Goal: Task Accomplishment & Management: Use online tool/utility

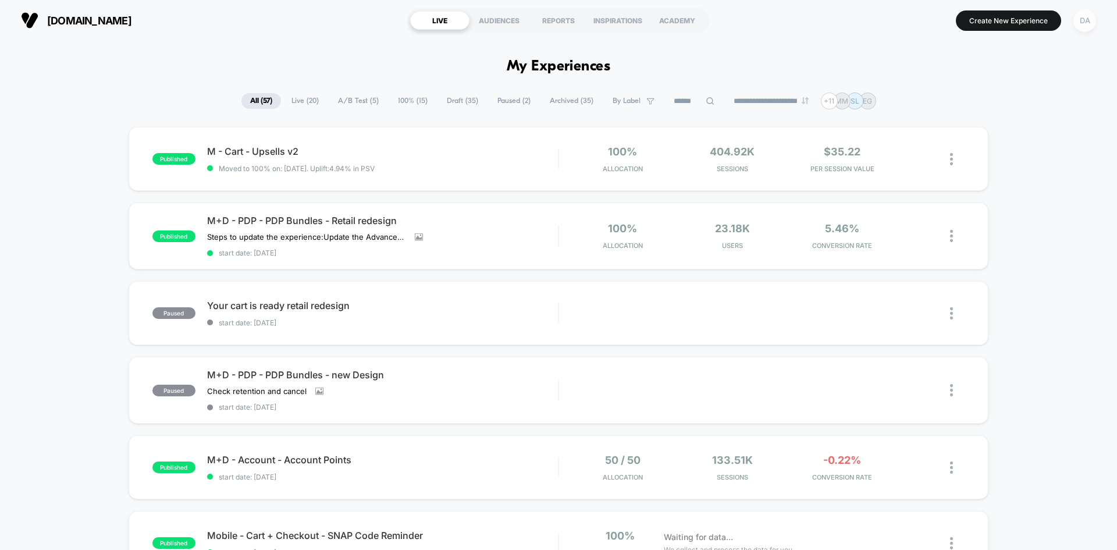
click at [1088, 20] on div "DA" at bounding box center [1085, 20] width 23 height 23
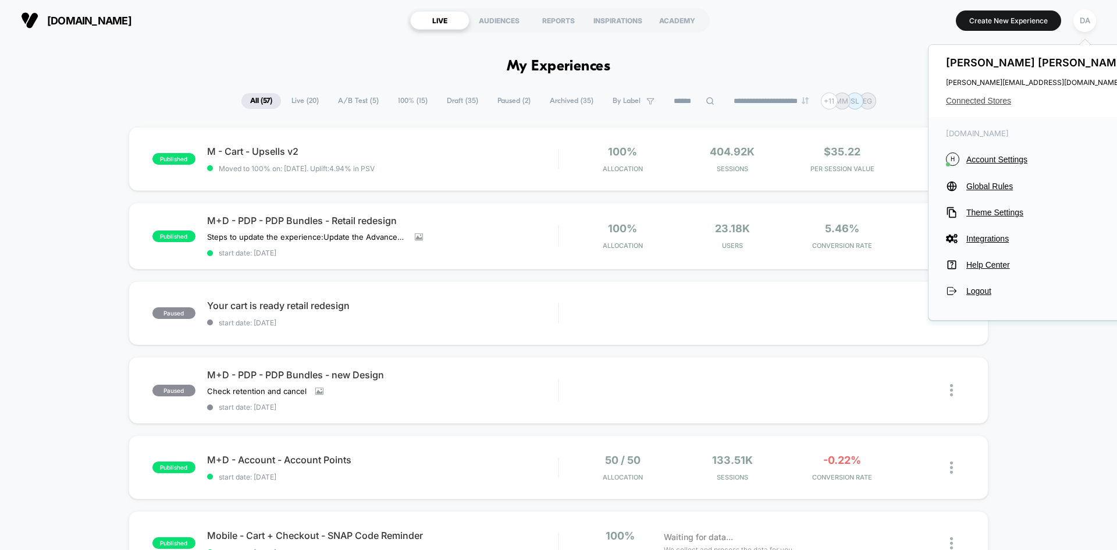
click at [973, 98] on span "Connected Stores" at bounding box center [1038, 100] width 184 height 9
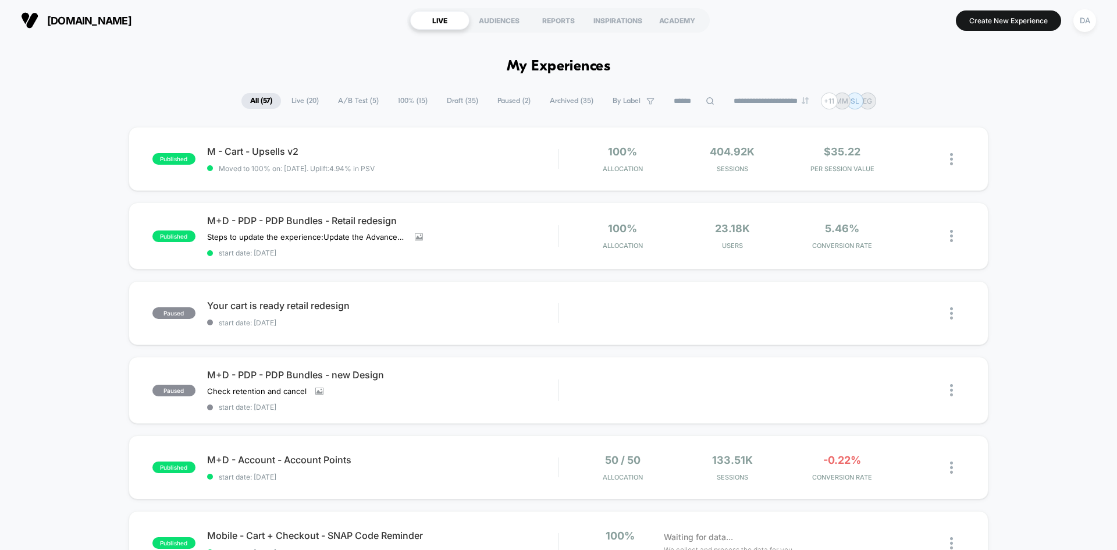
click at [452, 98] on span "Draft ( 35 )" at bounding box center [462, 101] width 49 height 16
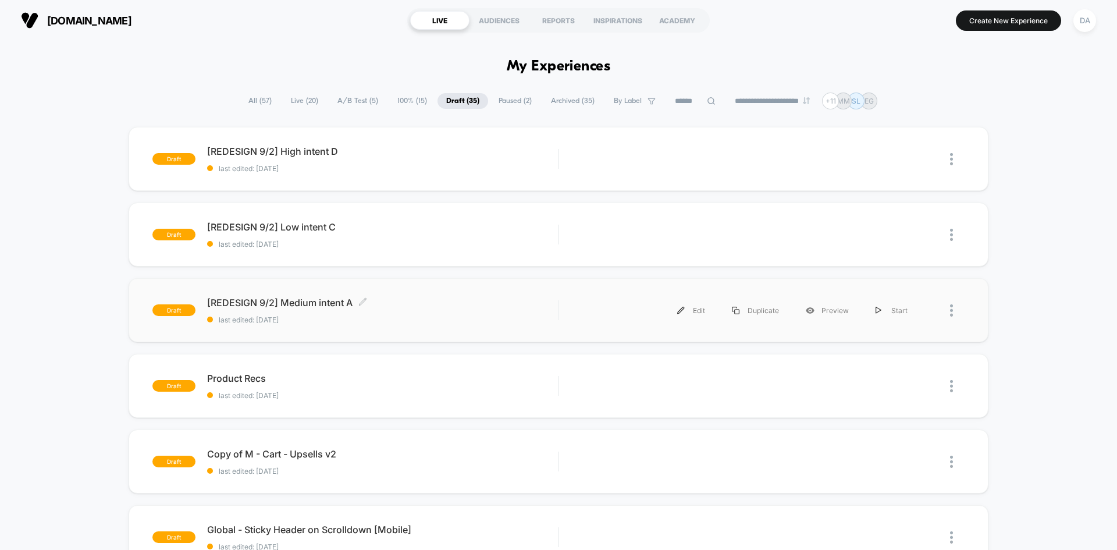
click at [417, 307] on span "[REDESIGN 9/2] Medium intent A Click to edit experience details" at bounding box center [382, 303] width 351 height 12
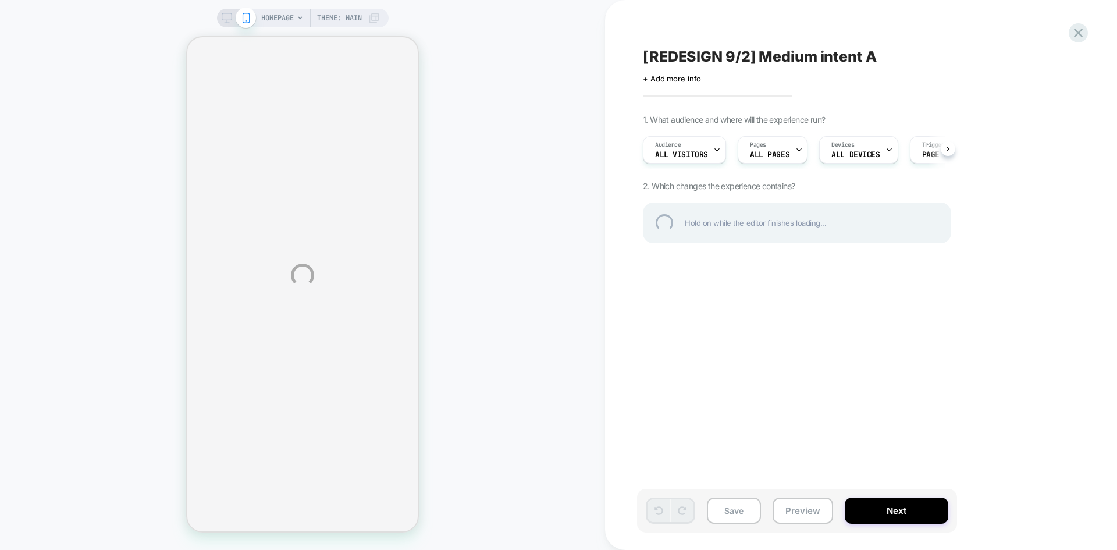
click at [624, 176] on div "HOMEPAGE Theme: MAIN [REDESIGN 9/2] Medium intent A Click to edit experience de…" at bounding box center [558, 275] width 1117 height 550
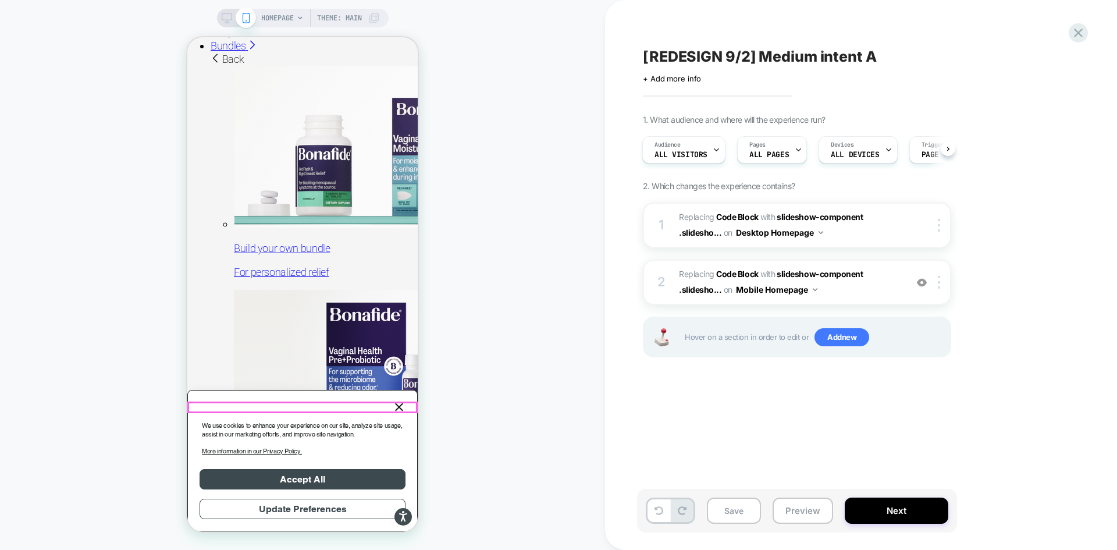
scroll to position [116, 0]
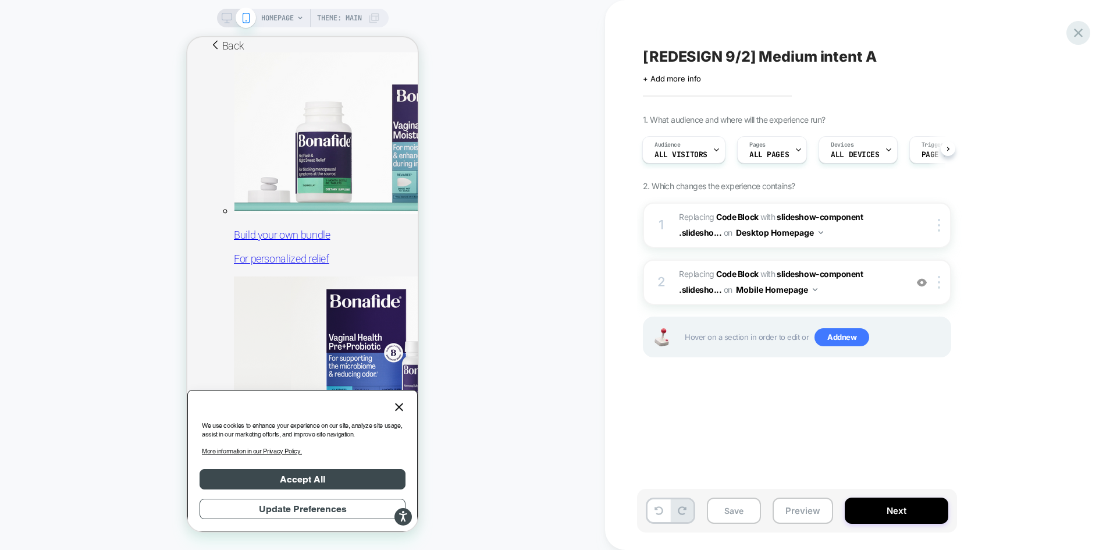
click at [216, 363] on icon at bounding box center [115, 371] width 201 height 17
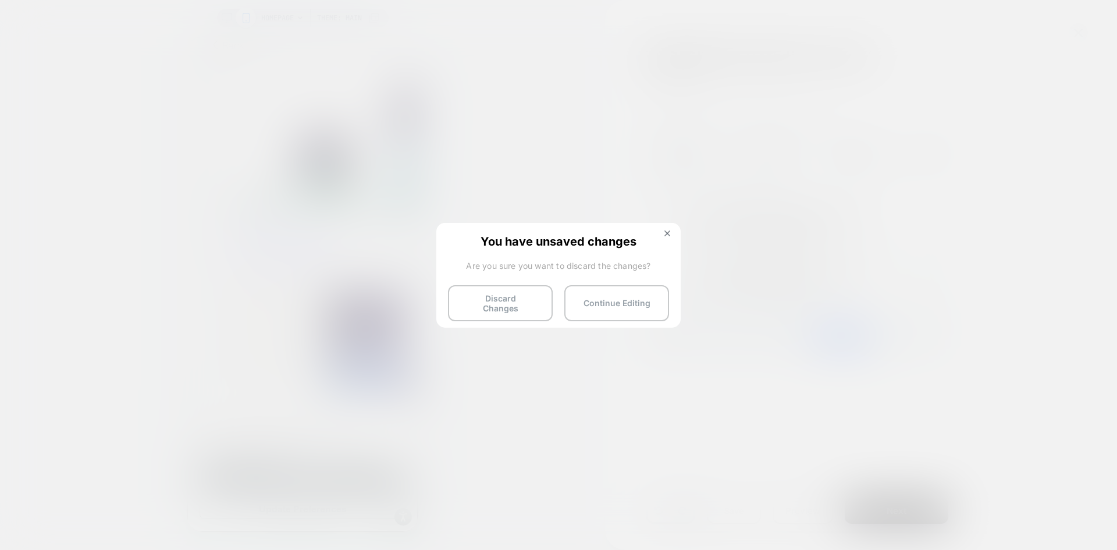
click at [530, 316] on div "You have unsaved changes Are you sure you want to discard the changes? Discard …" at bounding box center [558, 274] width 244 height 103
click at [0, 0] on button "Discard Changes" at bounding box center [0, 0] width 0 height 0
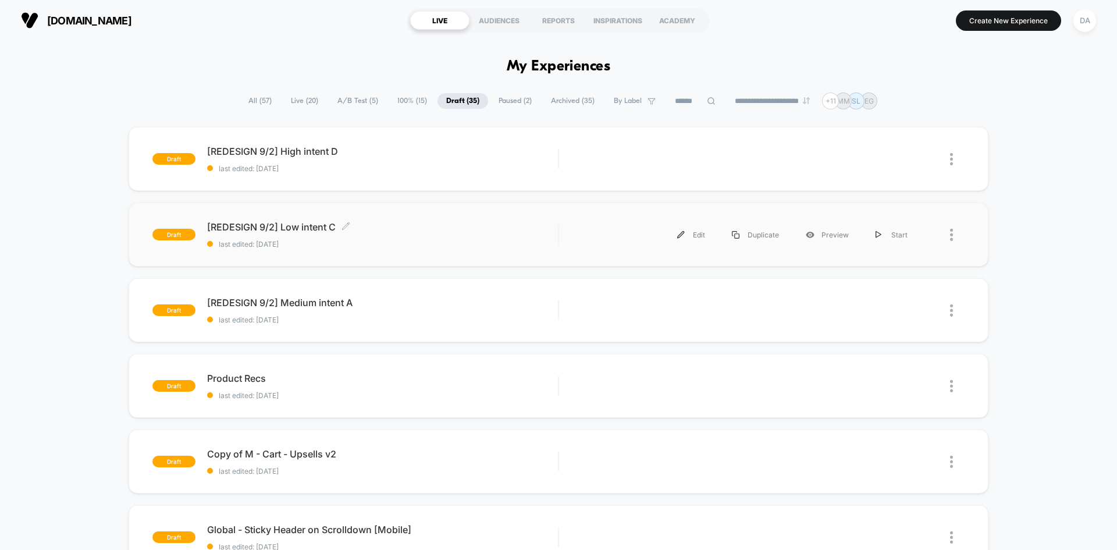
click at [457, 229] on span "[REDESIGN 9/2] Low intent C Click to edit experience details" at bounding box center [382, 227] width 351 height 12
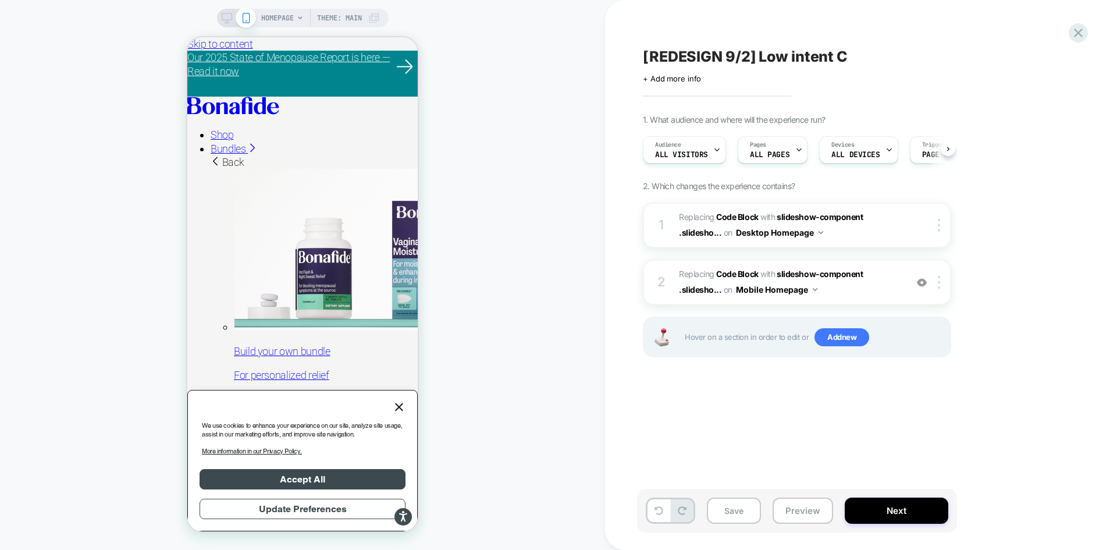
scroll to position [0, 1]
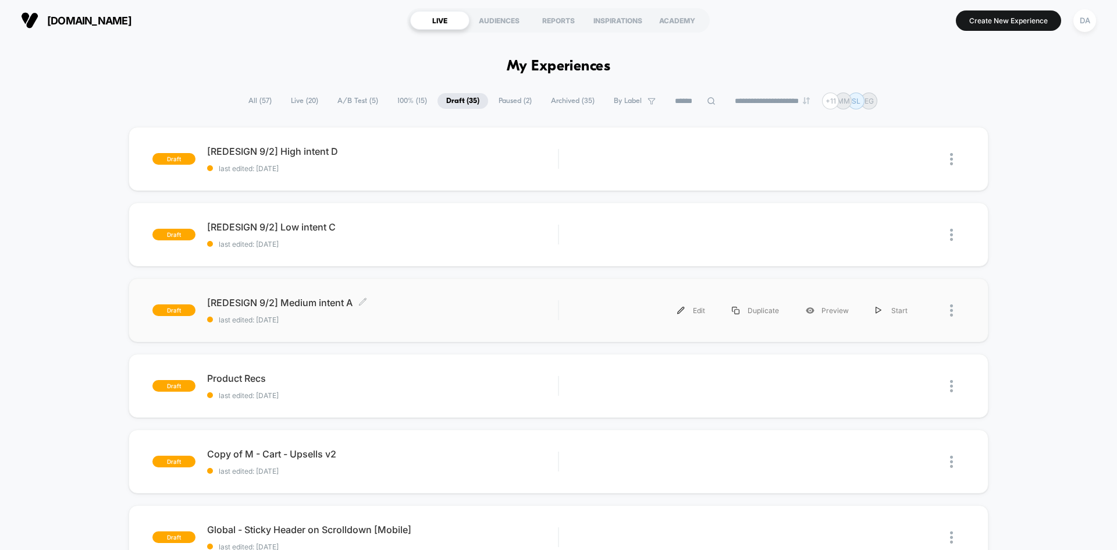
click at [388, 304] on span "[REDESIGN 9/2] Medium intent A Click to edit experience details" at bounding box center [382, 303] width 351 height 12
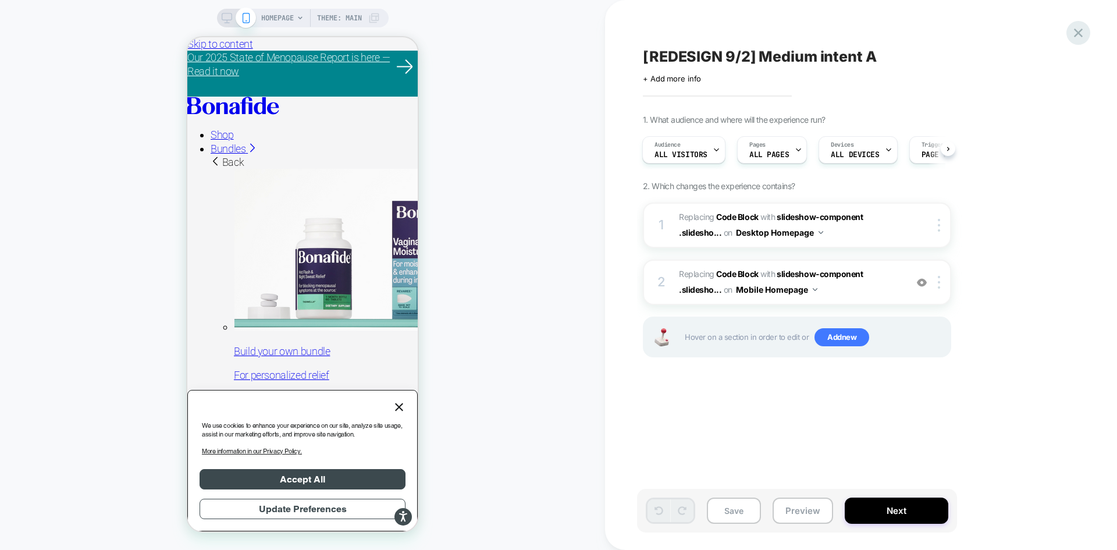
click at [1083, 32] on icon at bounding box center [1079, 33] width 16 height 16
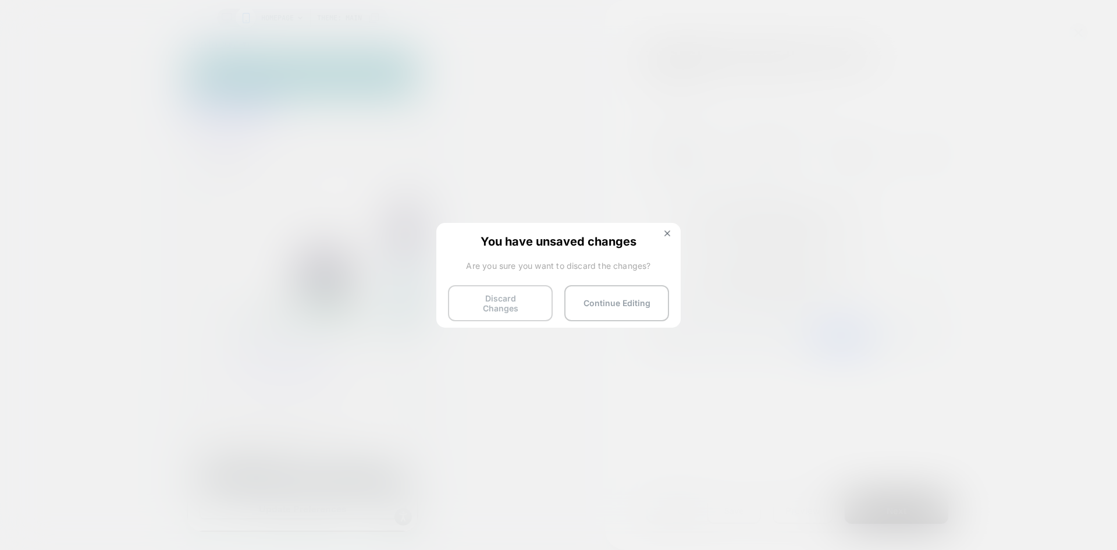
click at [535, 305] on button "Discard Changes" at bounding box center [500, 303] width 105 height 36
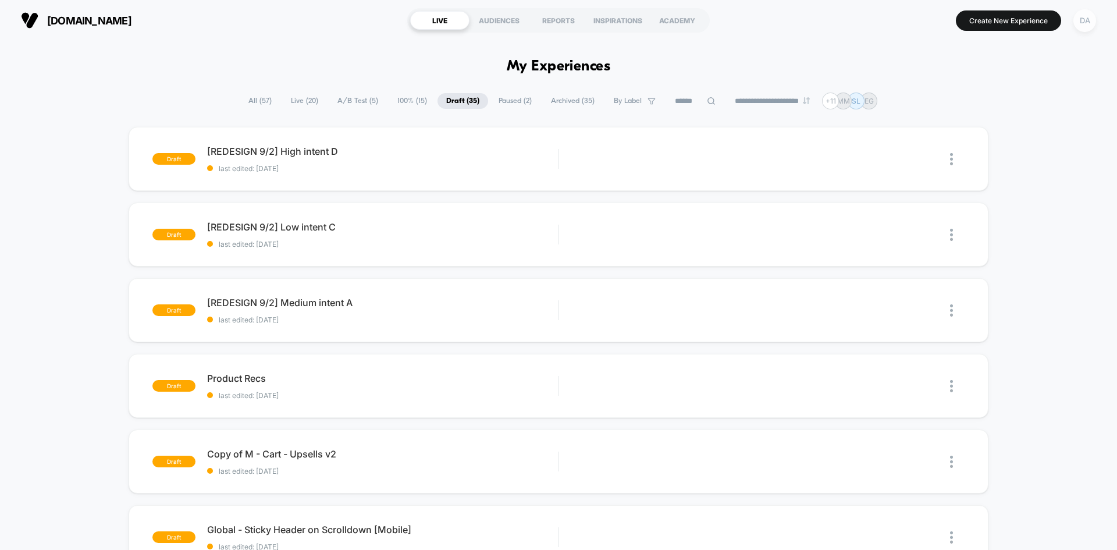
click at [1089, 26] on div "DA" at bounding box center [1085, 20] width 23 height 23
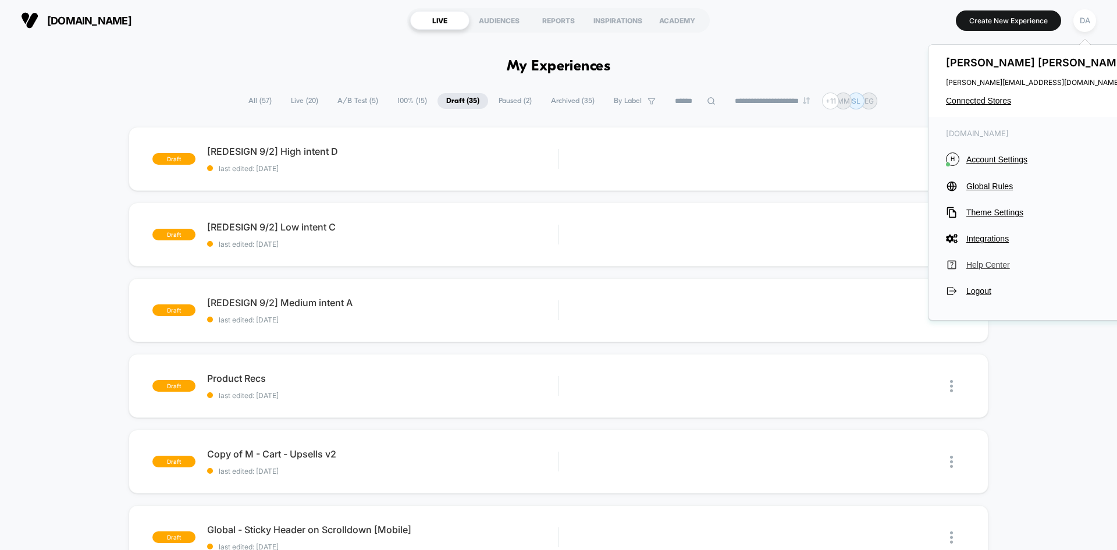
drag, startPoint x: 996, startPoint y: 266, endPoint x: 1006, endPoint y: 265, distance: 10.5
click at [1006, 265] on span "Help Center" at bounding box center [1049, 264] width 164 height 9
click at [997, 164] on span "Account Settings" at bounding box center [1049, 159] width 164 height 9
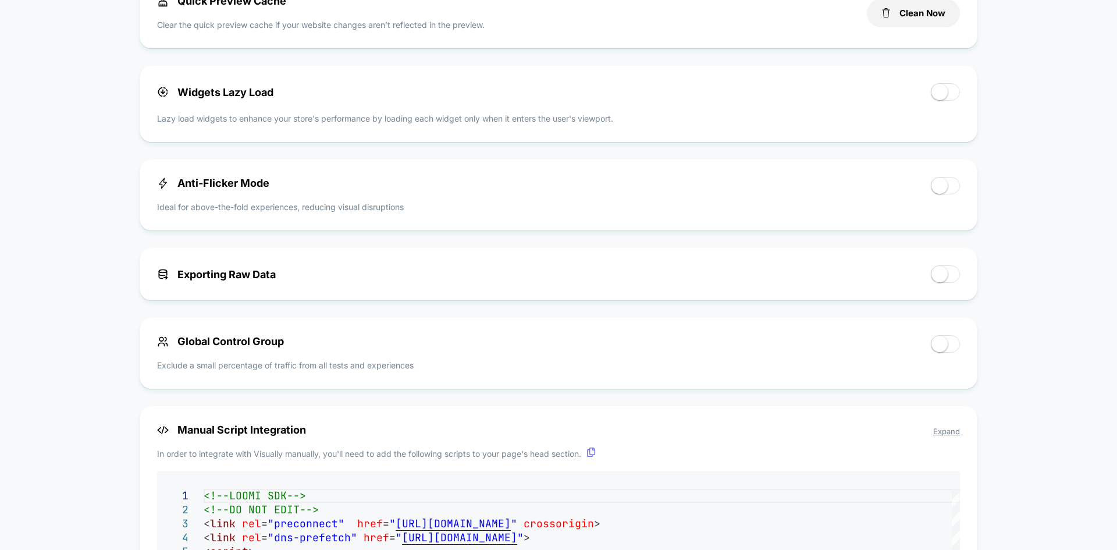
scroll to position [370, 0]
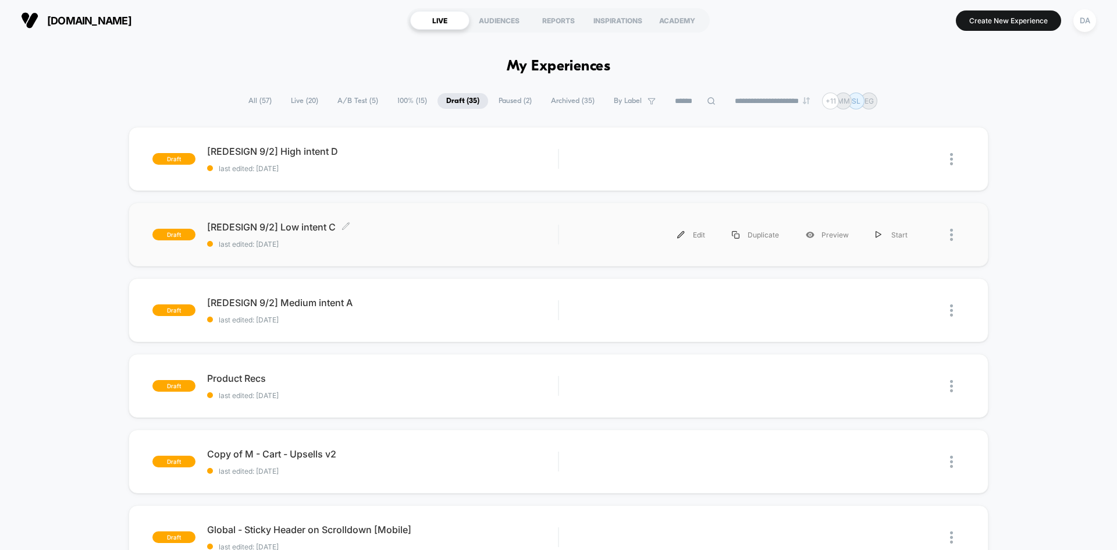
click at [383, 241] on span "last edited: [DATE]" at bounding box center [382, 244] width 351 height 9
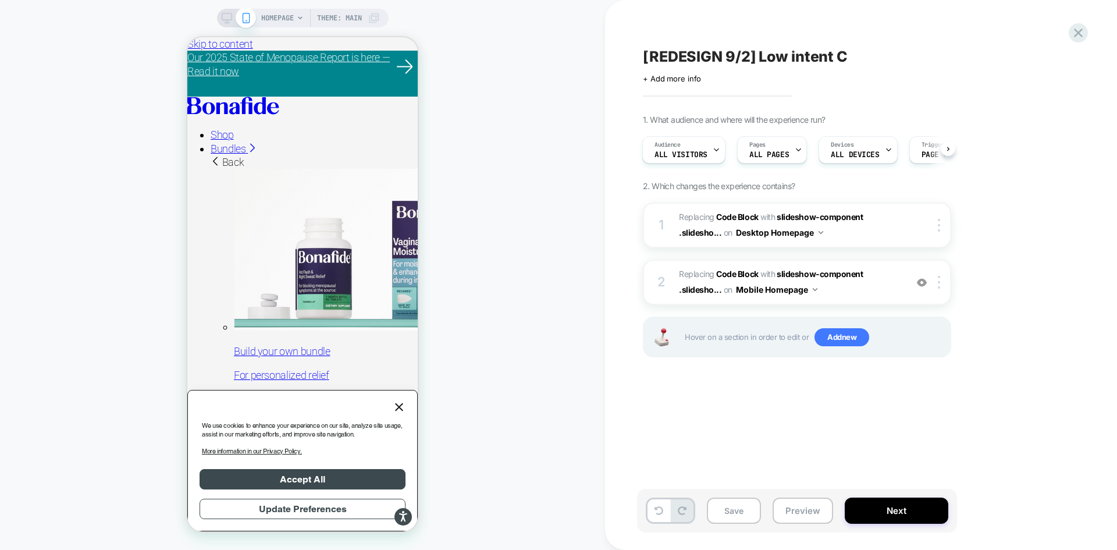
drag, startPoint x: 126, startPoint y: 123, endPoint x: 119, endPoint y: 105, distance: 18.8
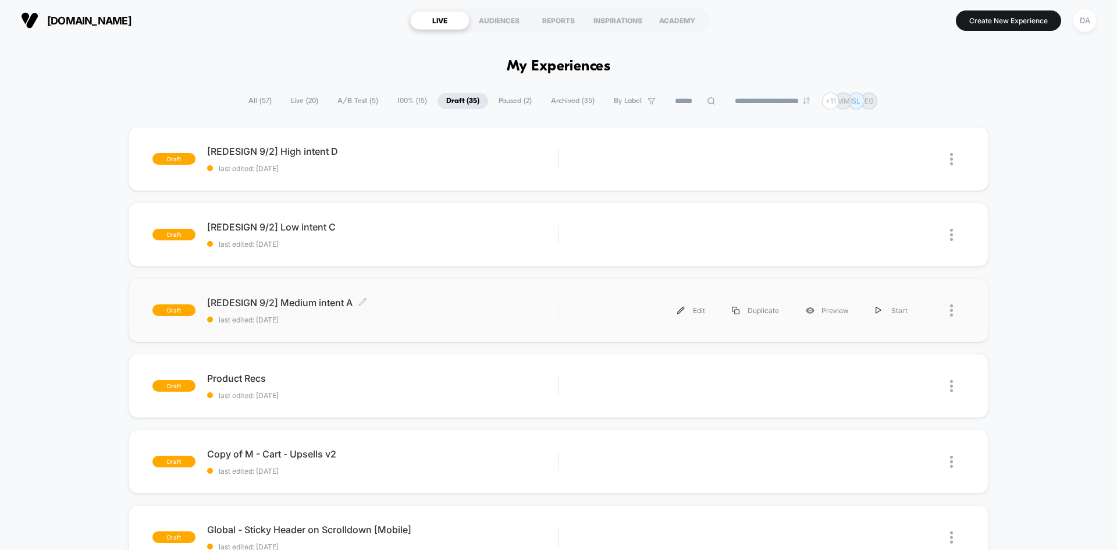
click at [411, 300] on span "[REDESIGN 9/2] Medium intent A Click to edit experience details" at bounding box center [382, 303] width 351 height 12
click at [395, 162] on div "[REDESIGN 9/2] High intent D Click to edit experience details Click to edit exp…" at bounding box center [382, 158] width 351 height 27
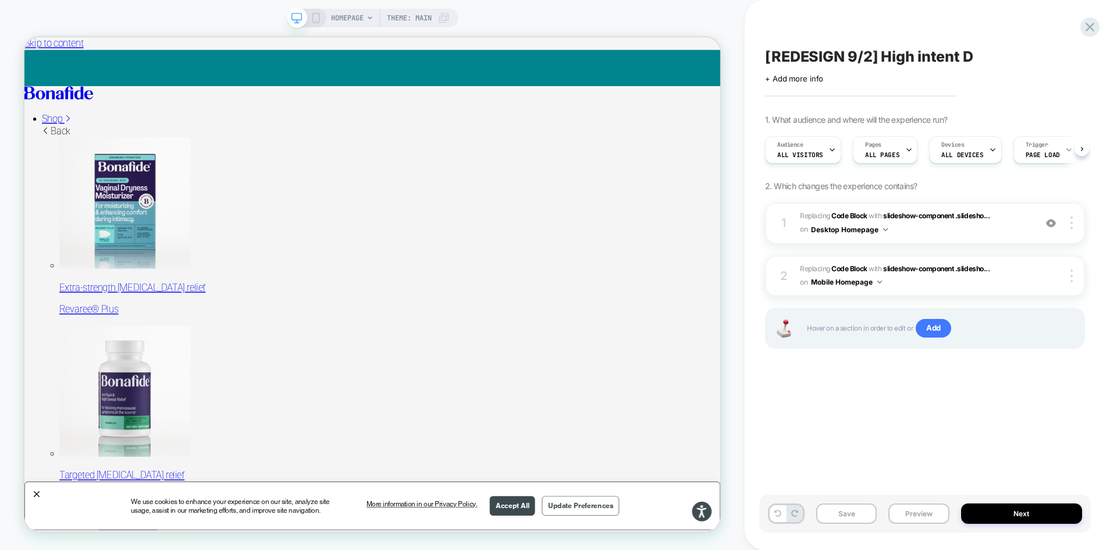
scroll to position [0, 1]
